Goal: Task Accomplishment & Management: Use online tool/utility

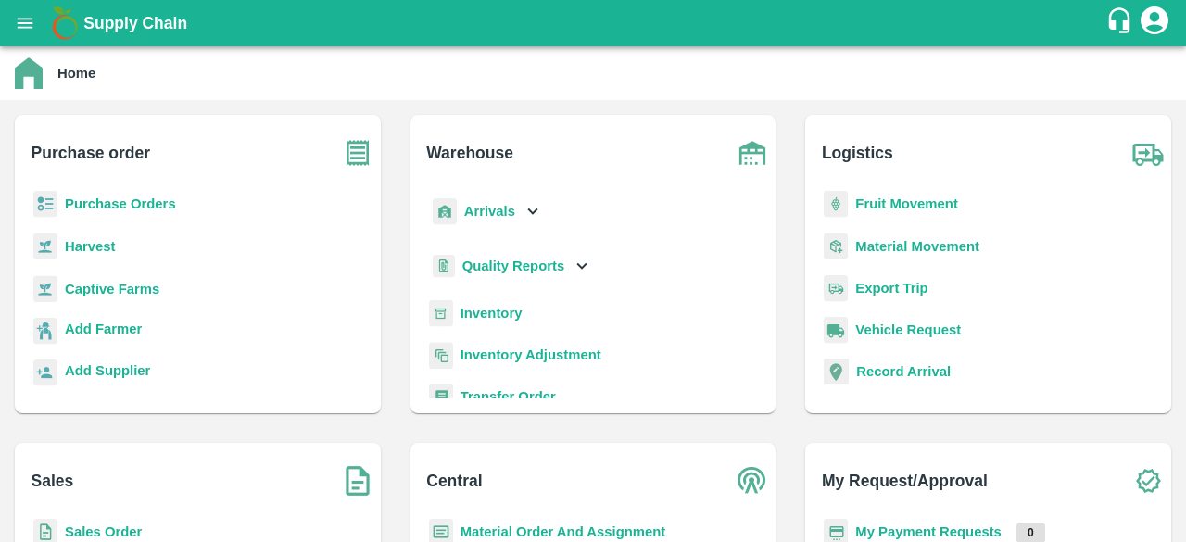
click at [93, 198] on b "Purchase Orders" at bounding box center [120, 203] width 111 height 15
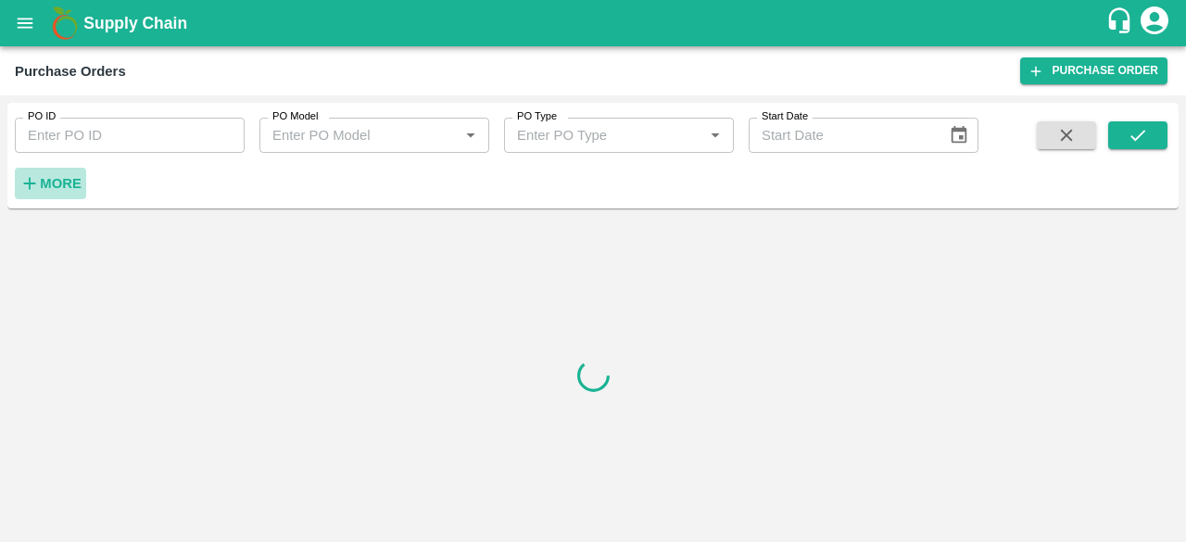
click at [59, 173] on h6 "More" at bounding box center [61, 183] width 42 height 24
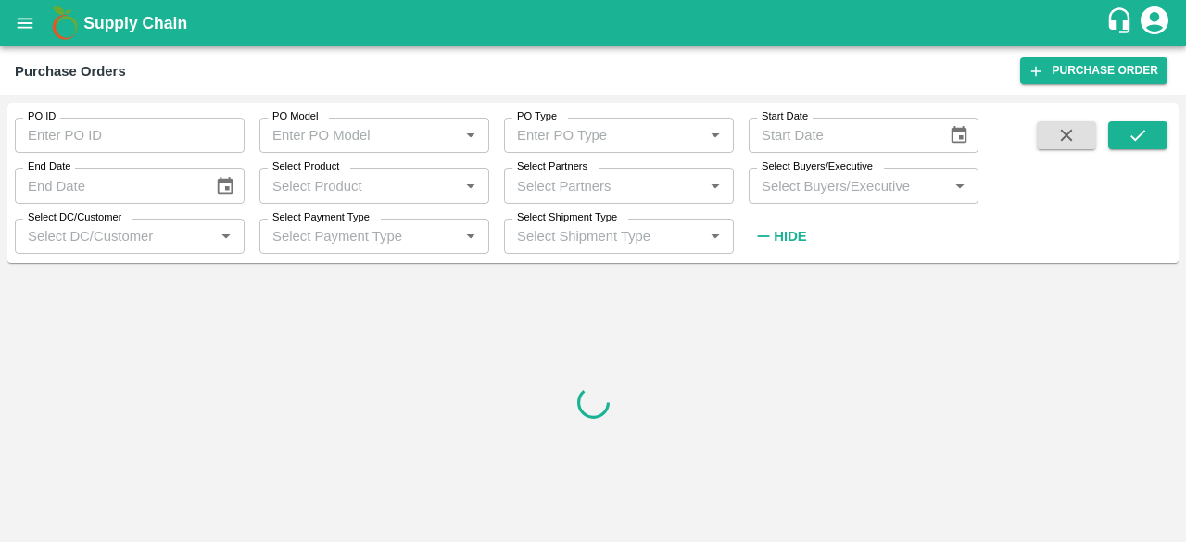
click at [624, 180] on input "Select Partners" at bounding box center [603, 185] width 188 height 24
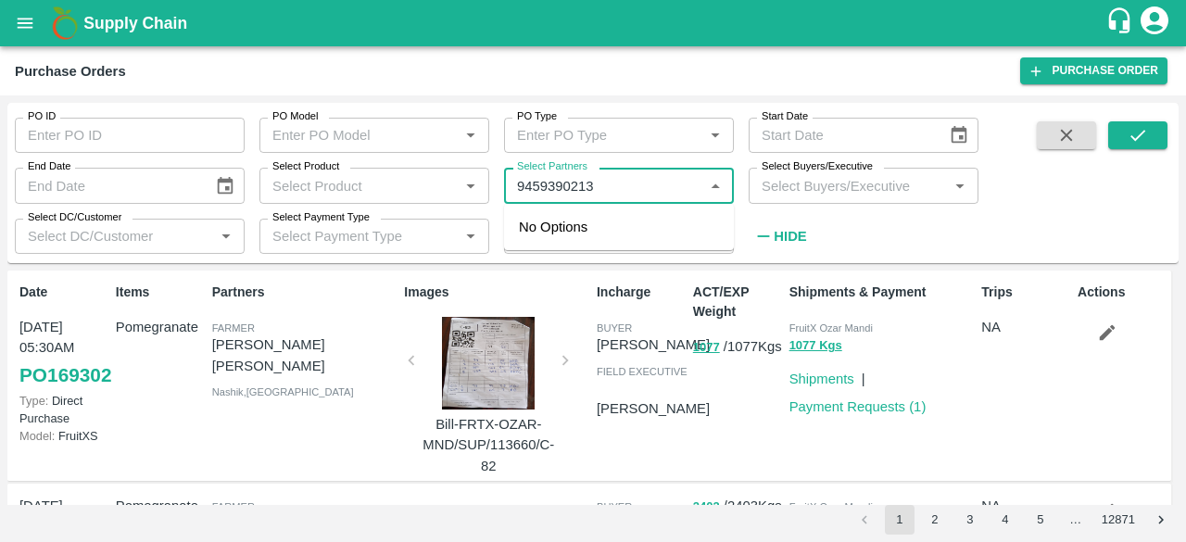
type input "9459390213"
click at [602, 255] on div "PO ID PO ID PO Model PO Model   * PO Type PO Type   * Start Date Start Date End…" at bounding box center [592, 182] width 1171 height 145
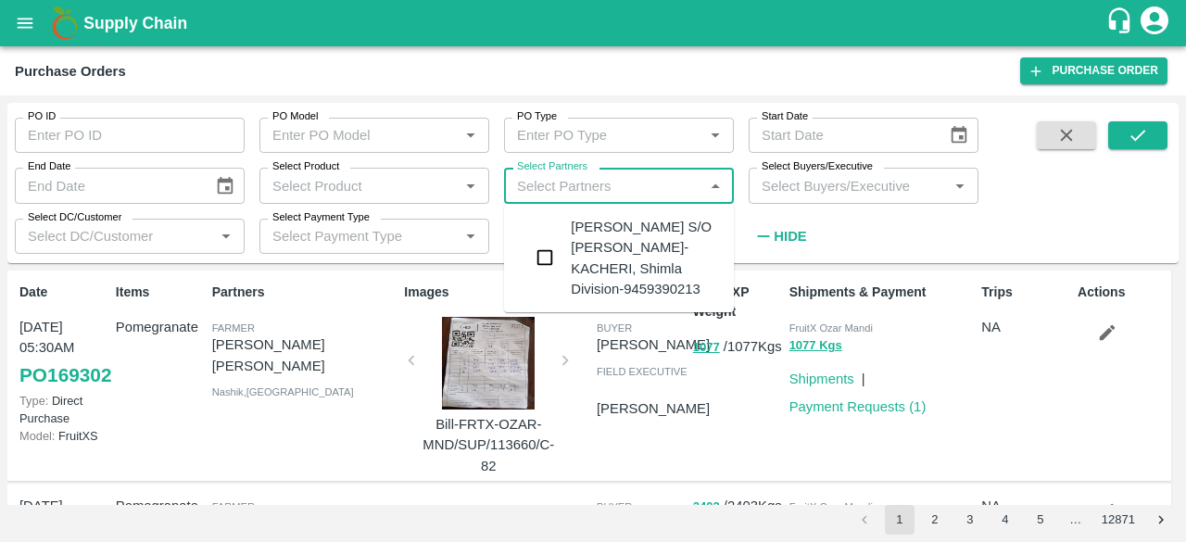
click at [597, 193] on input "Select Partners" at bounding box center [603, 185] width 188 height 24
click at [609, 232] on div "[PERSON_NAME] S/O [PERSON_NAME]-KACHERI, Shimla Division-9459390213" at bounding box center [645, 258] width 148 height 82
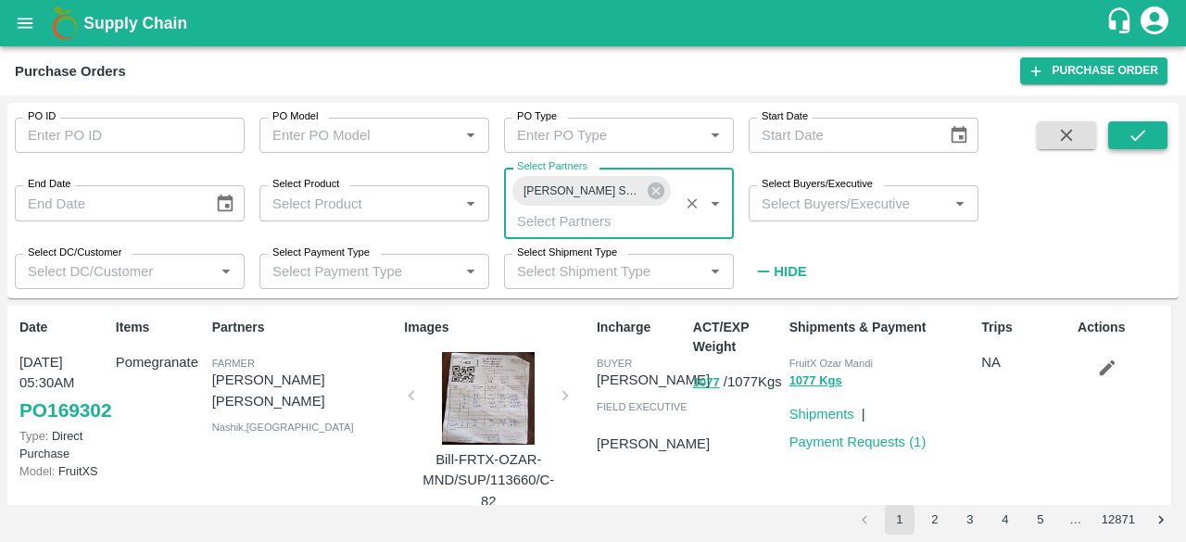
click at [1135, 129] on icon "submit" at bounding box center [1137, 135] width 20 height 20
